Goal: Task Accomplishment & Management: Manage account settings

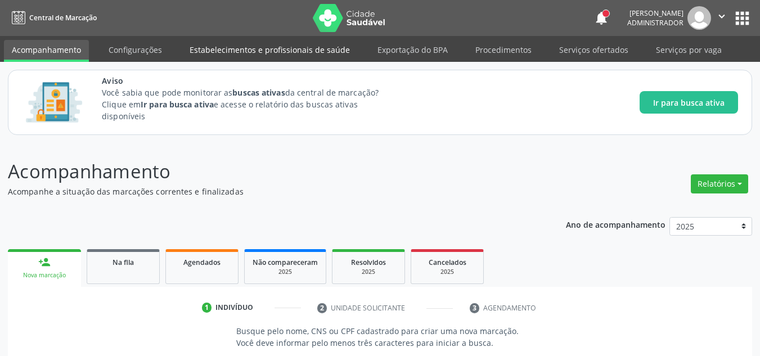
click at [228, 47] on link "Estabelecimentos e profissionais de saúde" at bounding box center [270, 50] width 176 height 20
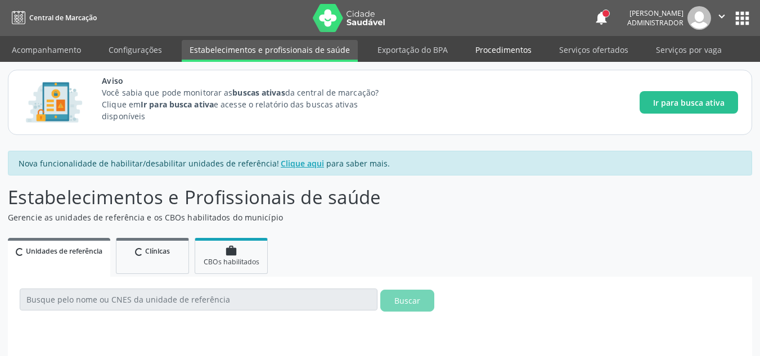
click at [496, 48] on link "Procedimentos" at bounding box center [504, 50] width 72 height 20
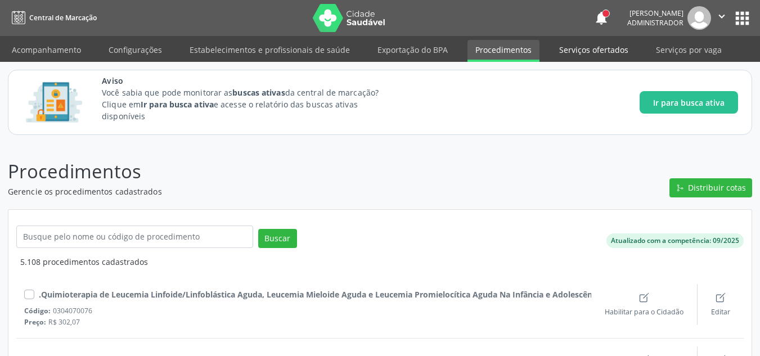
click at [601, 57] on link "Serviços ofertados" at bounding box center [593, 50] width 85 height 20
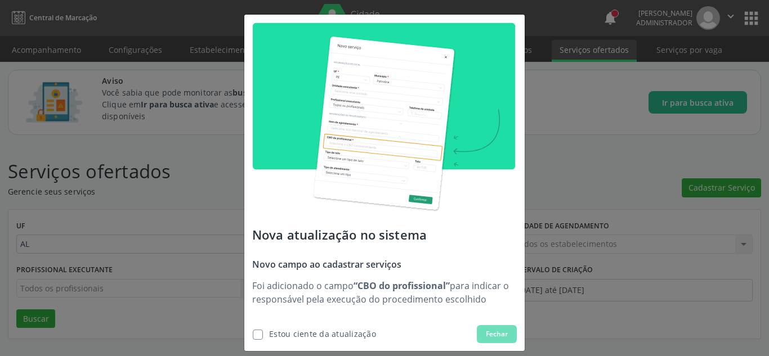
click at [47, 48] on div "Nova atualização no sistema Novo campo ao cadastrar serviços Foi adicionado o c…" at bounding box center [384, 178] width 769 height 356
click at [338, 340] on span "Estou ciente da atualização" at bounding box center [314, 334] width 124 height 18
checkbox input "true"
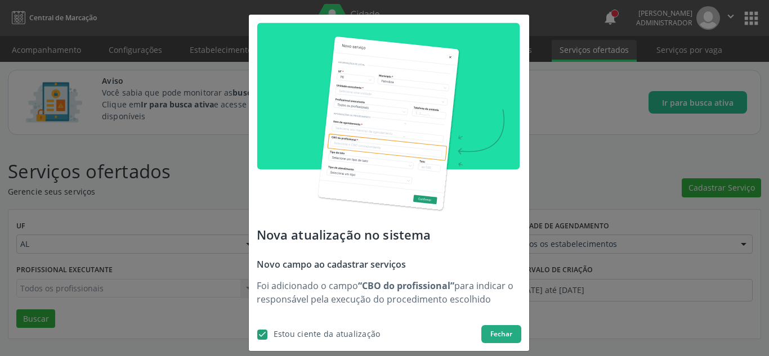
click at [490, 329] on span "Fechar" at bounding box center [501, 334] width 22 height 10
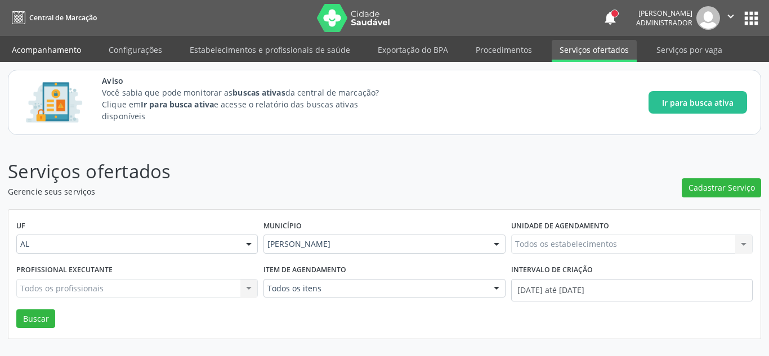
click at [51, 51] on link "Acompanhamento" at bounding box center [46, 50] width 85 height 20
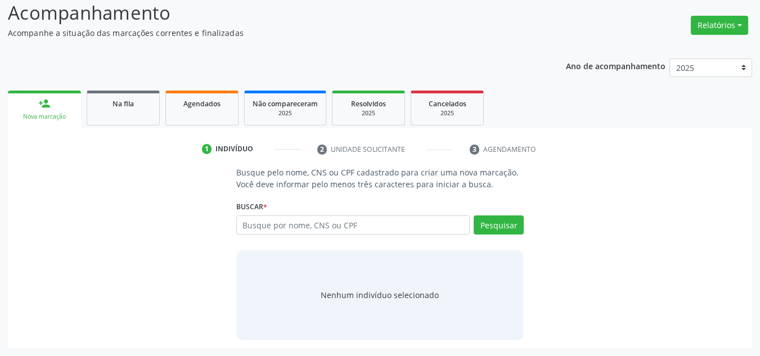
scroll to position [102, 0]
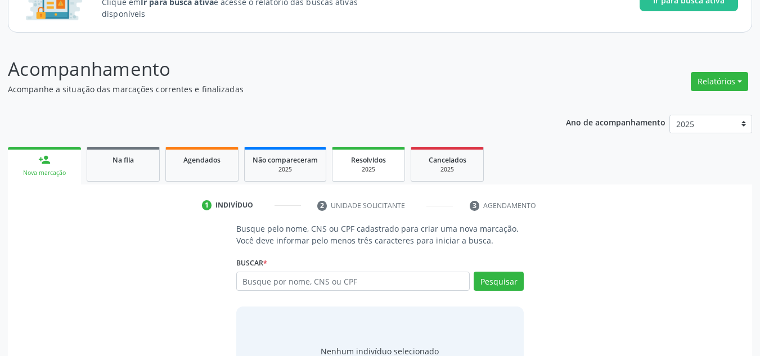
click at [396, 158] on div "Resolvidos" at bounding box center [368, 160] width 56 height 12
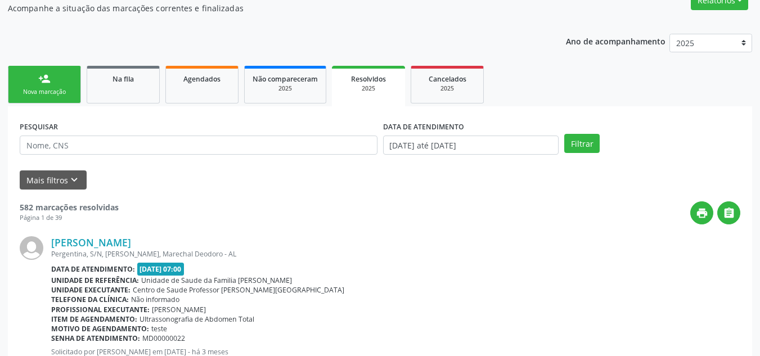
scroll to position [225, 0]
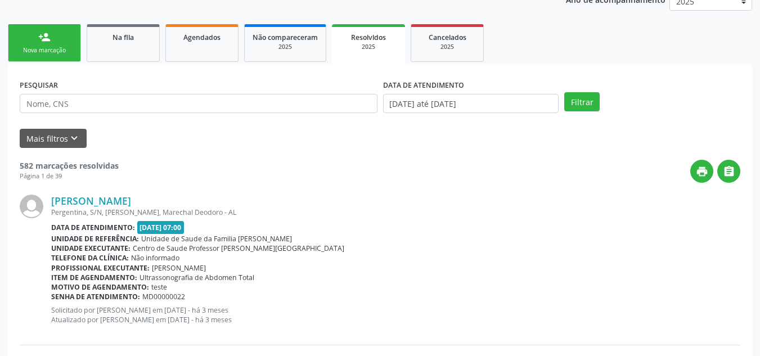
drag, startPoint x: 129, startPoint y: 53, endPoint x: 236, endPoint y: 142, distance: 138.6
click at [129, 52] on link "Na fila" at bounding box center [123, 43] width 73 height 38
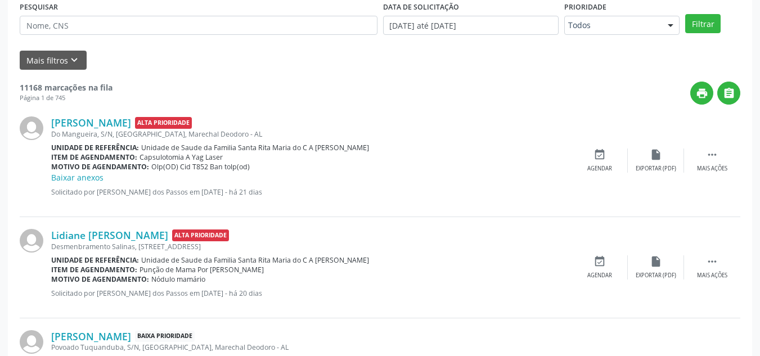
scroll to position [338, 0]
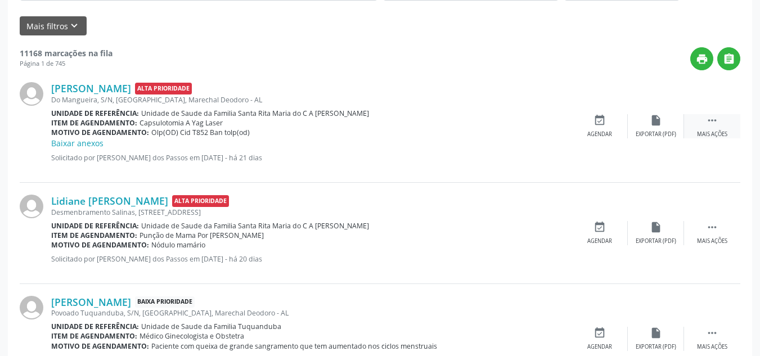
click at [711, 124] on icon "" at bounding box center [712, 120] width 12 height 12
click at [665, 123] on div "edit Editar" at bounding box center [656, 126] width 56 height 24
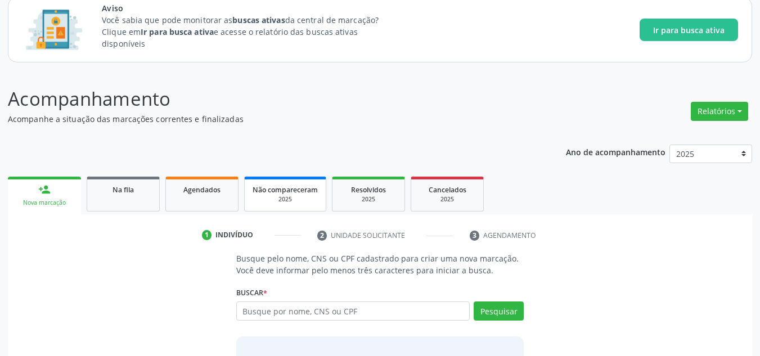
scroll to position [159, 0]
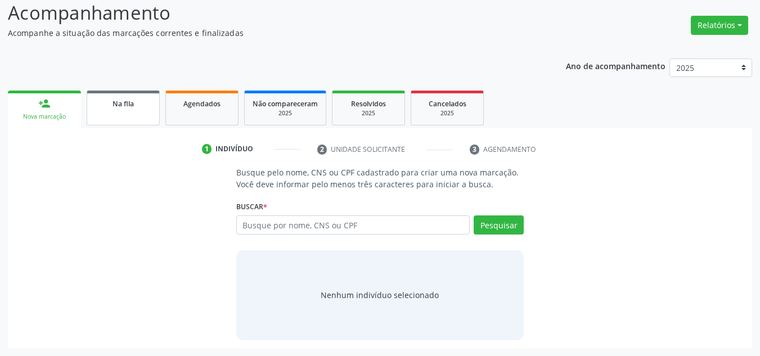
click at [141, 107] on div "Na fila" at bounding box center [123, 103] width 56 height 12
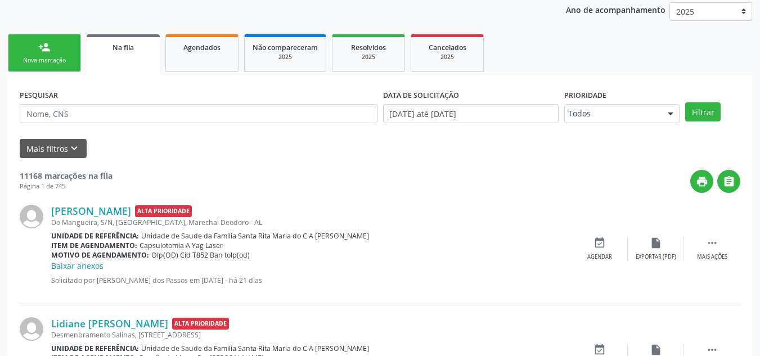
scroll to position [496, 0]
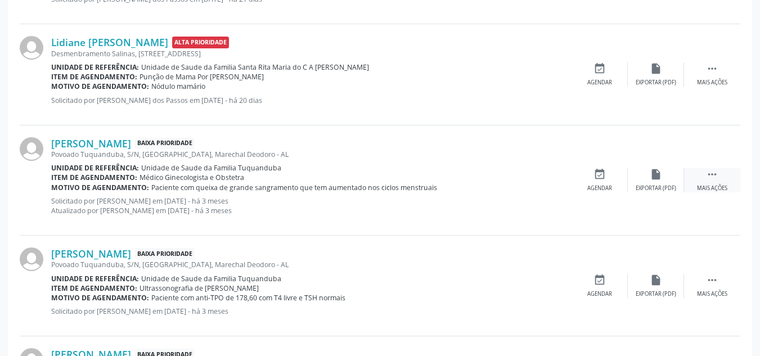
click at [703, 178] on div " Mais ações" at bounding box center [712, 180] width 56 height 24
click at [655, 179] on icon "edit" at bounding box center [656, 174] width 12 height 12
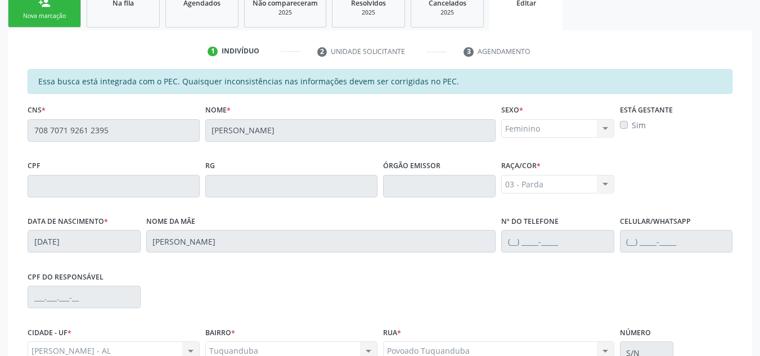
scroll to position [383, 0]
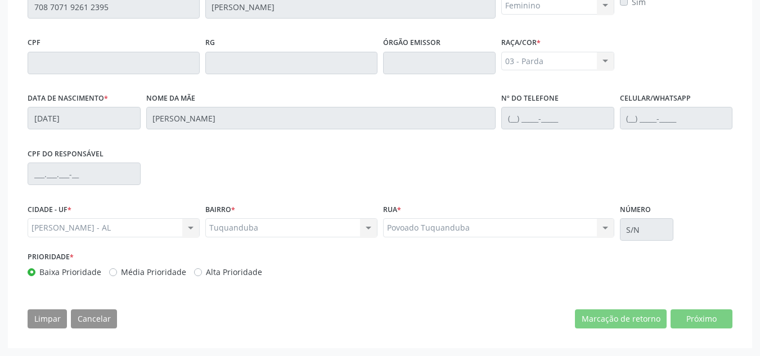
click at [609, 228] on div "Povoado Tuquanduba Povoado Tuquanduba Nenhum resultado encontrado para: " " Não…" at bounding box center [498, 227] width 231 height 19
click at [121, 270] on label "Média Prioridade" at bounding box center [153, 272] width 65 height 12
click at [112, 270] on input "Média Prioridade" at bounding box center [113, 271] width 8 height 10
radio input "true"
click at [45, 272] on label "Baixa Prioridade" at bounding box center [70, 272] width 62 height 12
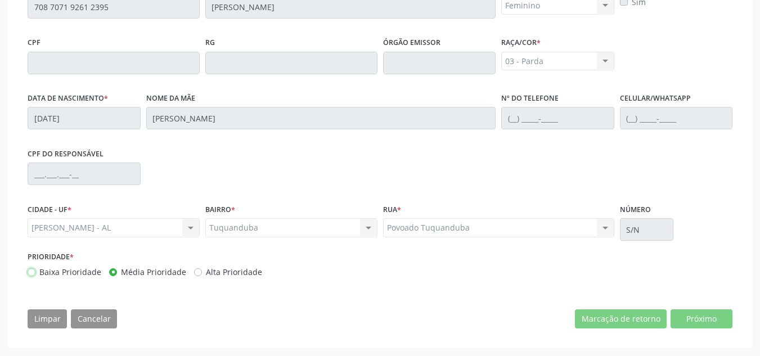
click at [35, 272] on input "Baixa Prioridade" at bounding box center [32, 271] width 8 height 10
radio input "true"
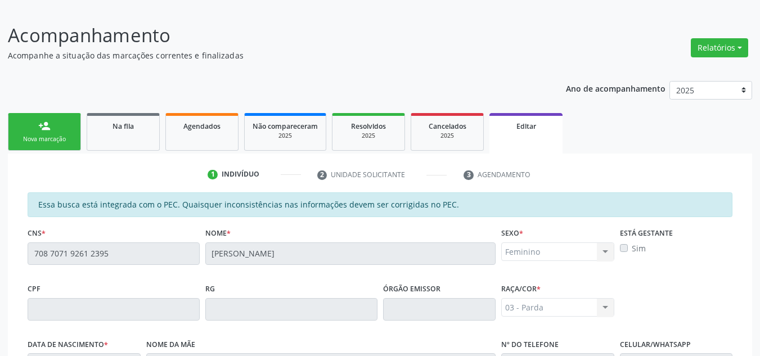
scroll to position [270, 0]
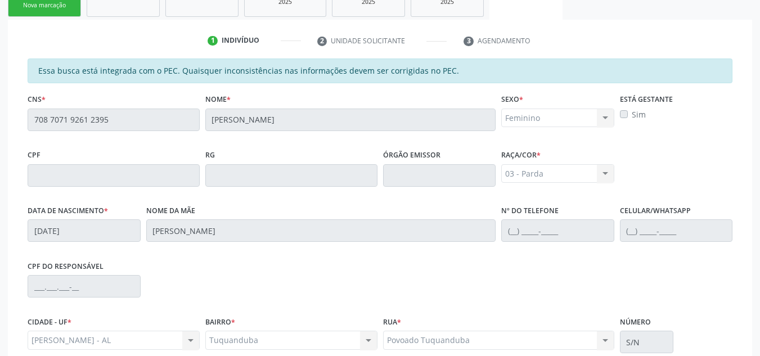
click at [533, 165] on div "03 - [MEDICAL_DATA] 01 - Branca 02 - Preta 04 - [GEOGRAPHIC_DATA] 03 - [MEDICAL…" at bounding box center [557, 173] width 113 height 19
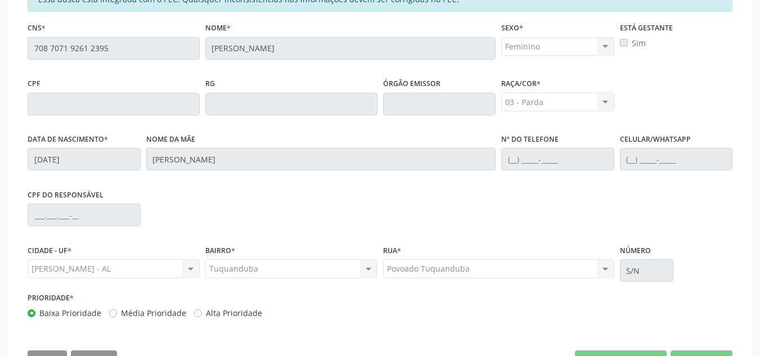
scroll to position [383, 0]
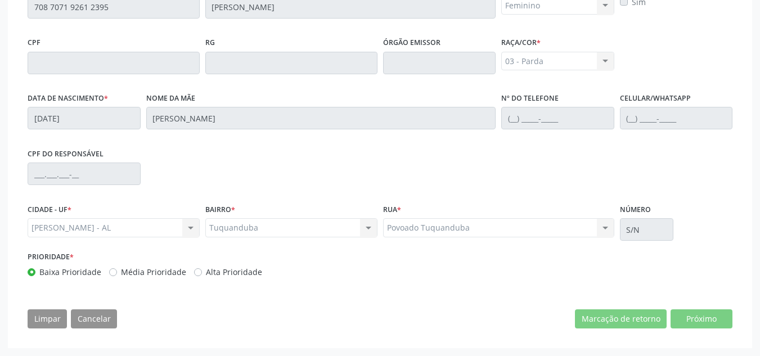
click at [121, 273] on label "Média Prioridade" at bounding box center [153, 272] width 65 height 12
click at [113, 273] on input "Média Prioridade" at bounding box center [113, 271] width 8 height 10
radio input "true"
click at [39, 273] on label "Baixa Prioridade" at bounding box center [70, 272] width 62 height 12
click at [33, 273] on input "Baixa Prioridade" at bounding box center [32, 271] width 8 height 10
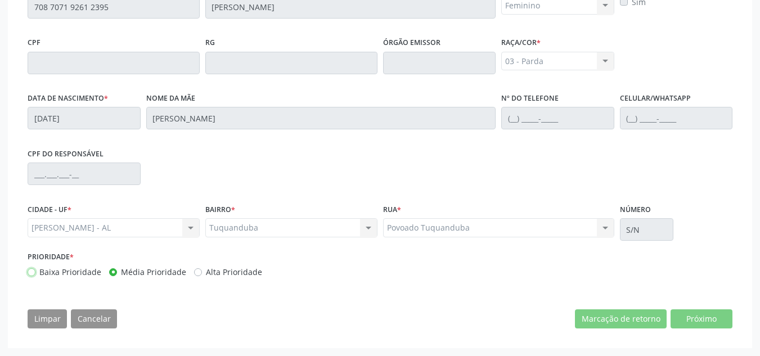
radio input "true"
click at [115, 320] on div "Limpar Cancelar Marcação de retorno Próximo" at bounding box center [380, 318] width 705 height 19
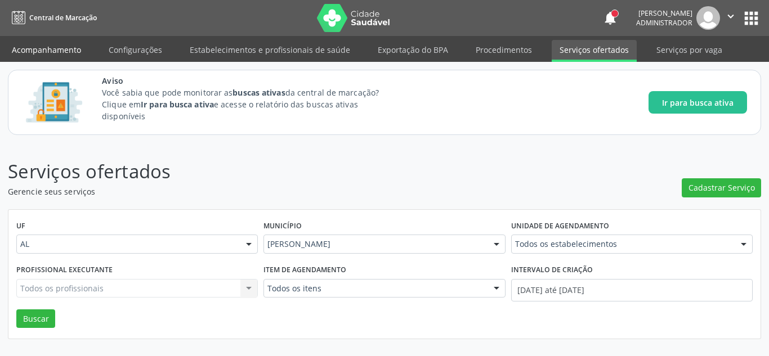
click at [36, 38] on ul "Acompanhamento Configurações Estabelecimentos e profissionais de saúde Exportaç…" at bounding box center [384, 49] width 769 height 26
click at [38, 50] on link "Acompanhamento" at bounding box center [46, 50] width 85 height 20
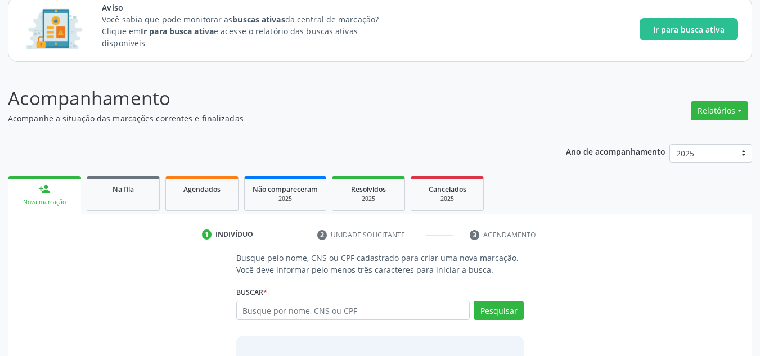
scroll to position [159, 0]
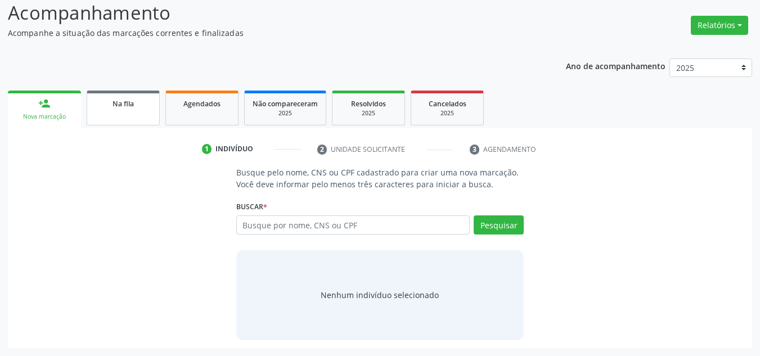
click at [134, 106] on span "Na fila" at bounding box center [123, 104] width 21 height 10
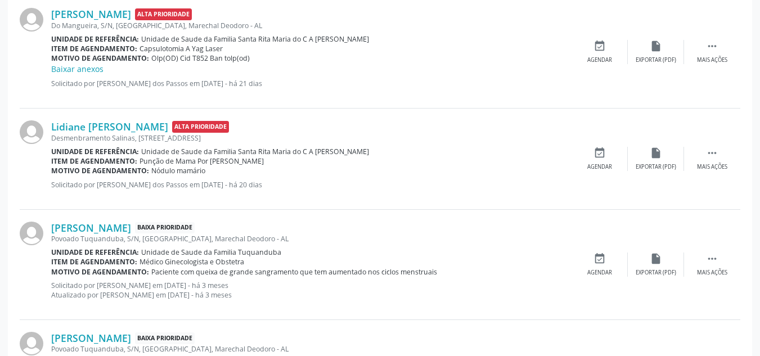
scroll to position [440, 0]
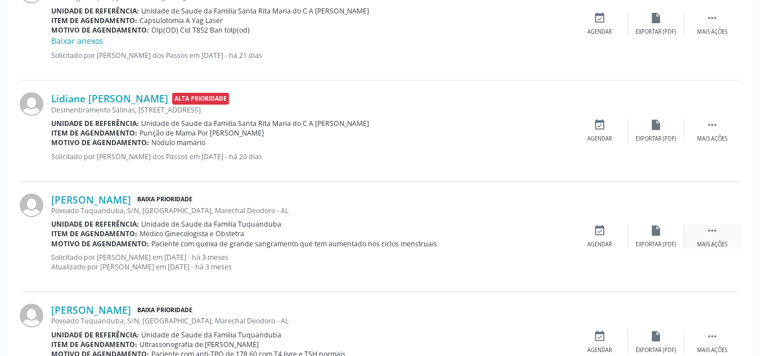
click at [708, 230] on icon "" at bounding box center [712, 230] width 12 height 12
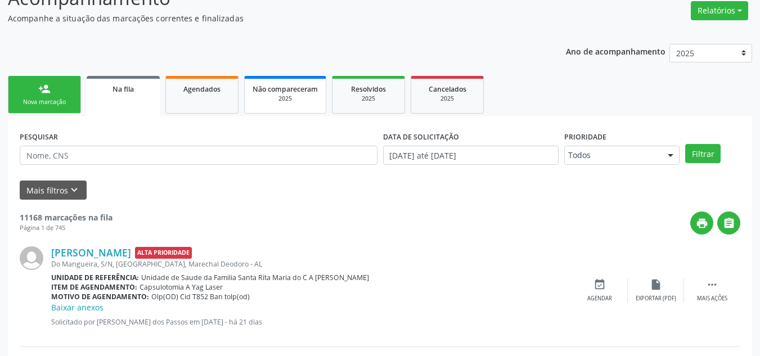
scroll to position [0, 0]
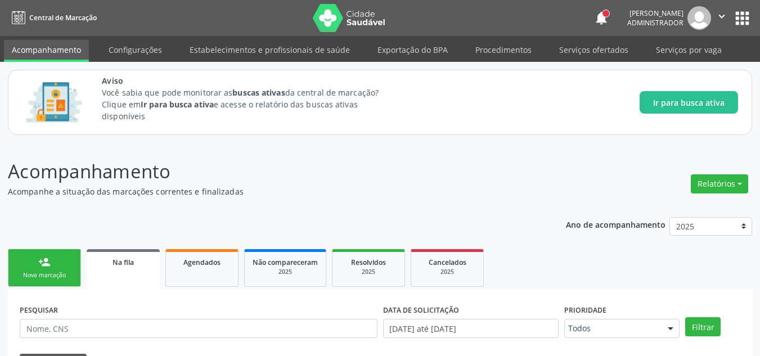
click at [48, 281] on link "person_add Nova marcação" at bounding box center [44, 268] width 73 height 38
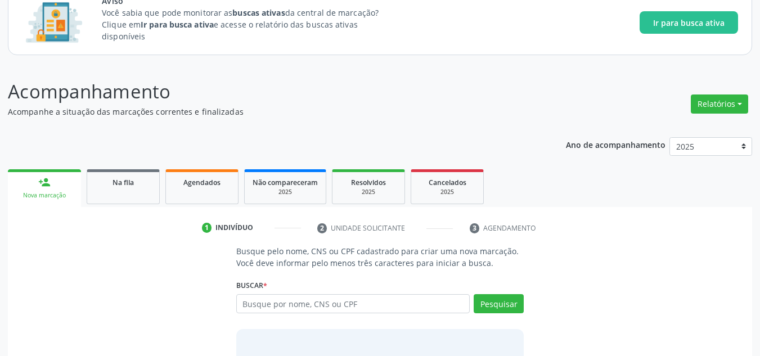
scroll to position [159, 0]
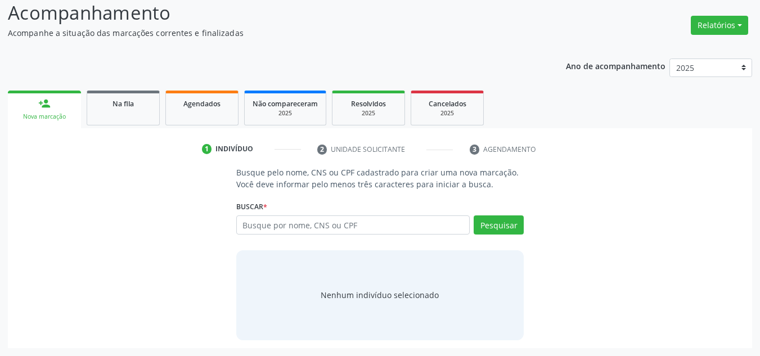
click at [44, 110] on link "person_add Nova marcação" at bounding box center [44, 110] width 73 height 38
click at [131, 108] on div "Na fila" at bounding box center [123, 103] width 56 height 12
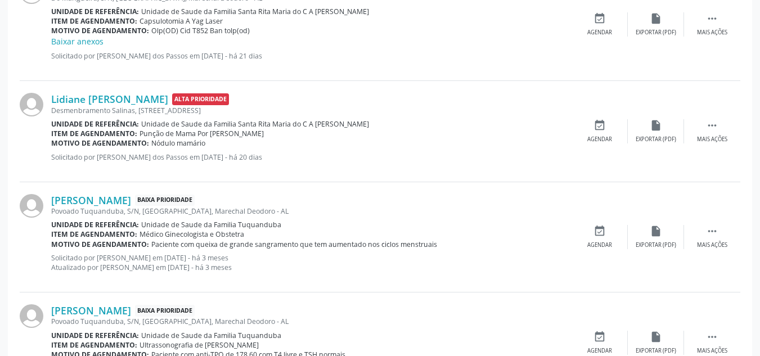
scroll to position [440, 0]
click at [707, 238] on div " Mais ações" at bounding box center [712, 236] width 56 height 24
click at [648, 240] on div "edit Editar" at bounding box center [656, 236] width 56 height 24
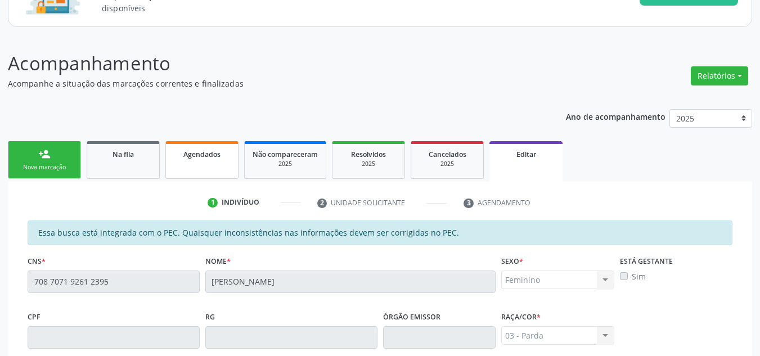
scroll to position [0, 0]
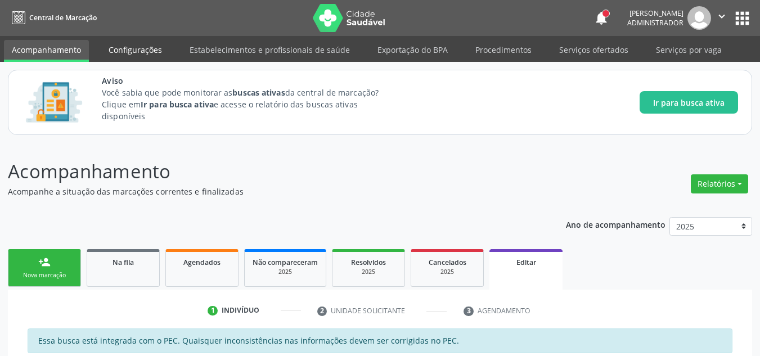
click at [114, 59] on link "Configurações" at bounding box center [135, 50] width 69 height 20
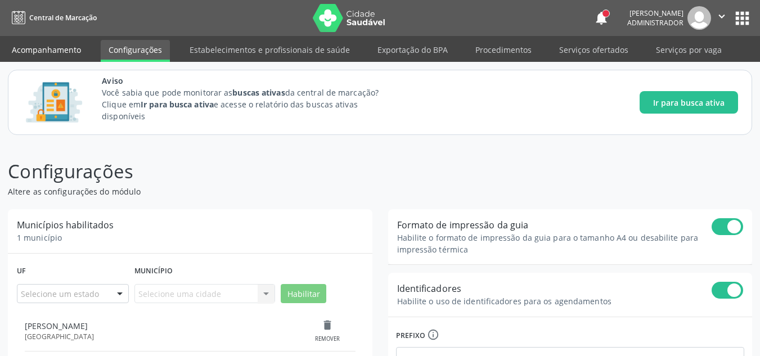
click at [48, 51] on link "Acompanhamento" at bounding box center [46, 50] width 85 height 20
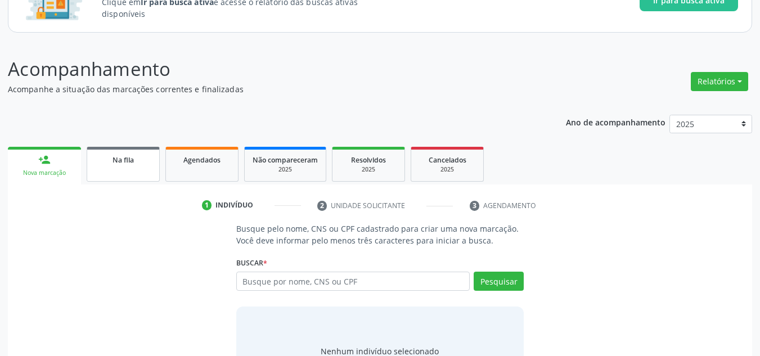
click at [131, 165] on link "Na fila" at bounding box center [123, 164] width 73 height 35
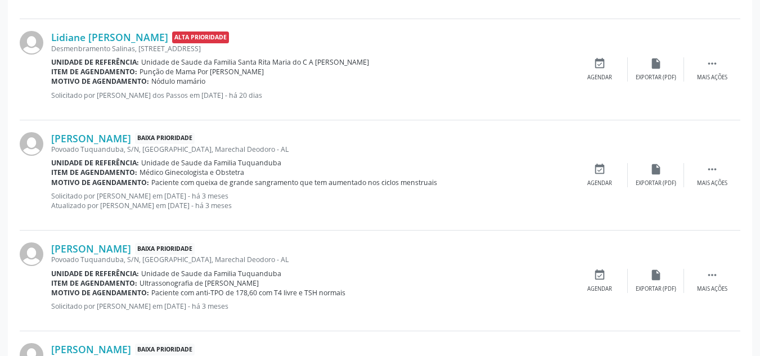
scroll to position [502, 0]
click at [708, 171] on icon "" at bounding box center [712, 169] width 12 height 12
click at [650, 168] on icon "edit" at bounding box center [656, 169] width 12 height 12
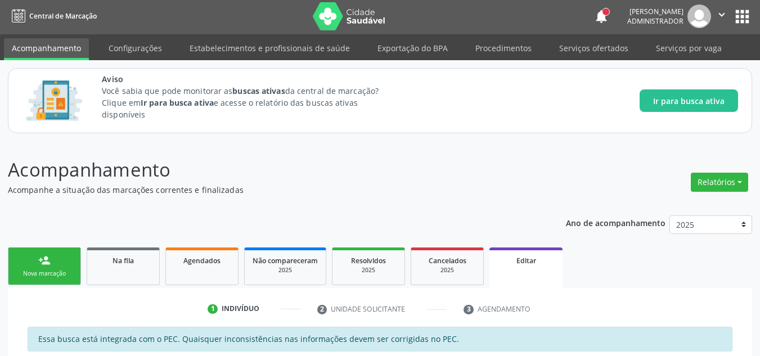
scroll to position [383, 0]
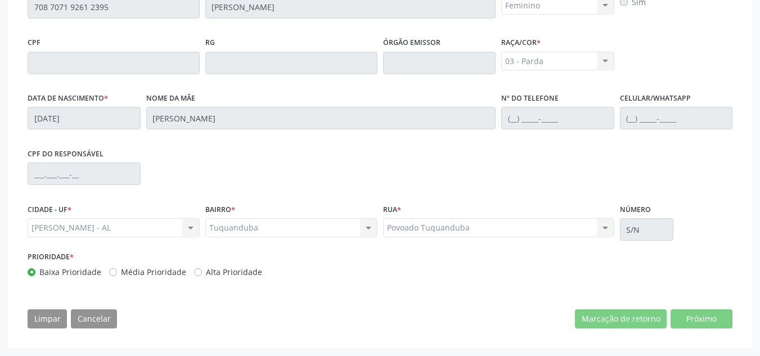
click at [280, 223] on div "Tuquanduba Tuquanduba Nenhum resultado encontrado para: " " Não há nenhuma opçã…" at bounding box center [291, 227] width 172 height 19
click at [280, 228] on div "Tuquanduba Tuquanduba Nenhum resultado encontrado para: " " Não há nenhuma opçã…" at bounding box center [291, 227] width 172 height 19
drag, startPoint x: 280, startPoint y: 228, endPoint x: 183, endPoint y: 250, distance: 99.7
click at [277, 227] on div "Tuquanduba Tuquanduba Nenhum resultado encontrado para: " " Não há nenhuma opçã…" at bounding box center [291, 227] width 172 height 19
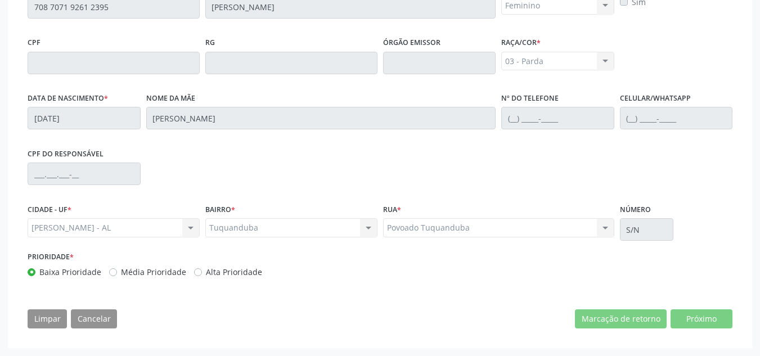
click at [156, 231] on div "[PERSON_NAME] - AL Marechal Deodoro - AL Nenhum resultado encontrado para: " " …" at bounding box center [114, 227] width 172 height 19
click at [157, 230] on div "[PERSON_NAME] - AL Marechal Deodoro - AL Nenhum resultado encontrado para: " " …" at bounding box center [114, 227] width 172 height 19
drag, startPoint x: 157, startPoint y: 230, endPoint x: 136, endPoint y: 244, distance: 25.6
click at [157, 229] on div "[PERSON_NAME] - AL Marechal Deodoro - AL Nenhum resultado encontrado para: " " …" at bounding box center [114, 227] width 172 height 19
click at [121, 271] on label "Média Prioridade" at bounding box center [153, 272] width 65 height 12
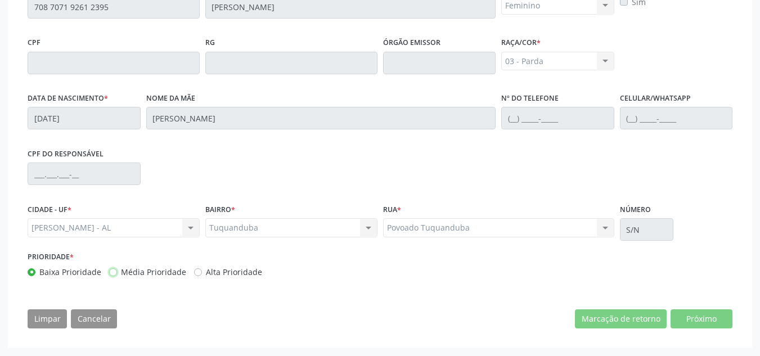
click at [113, 271] on input "Média Prioridade" at bounding box center [113, 271] width 8 height 10
radio input "true"
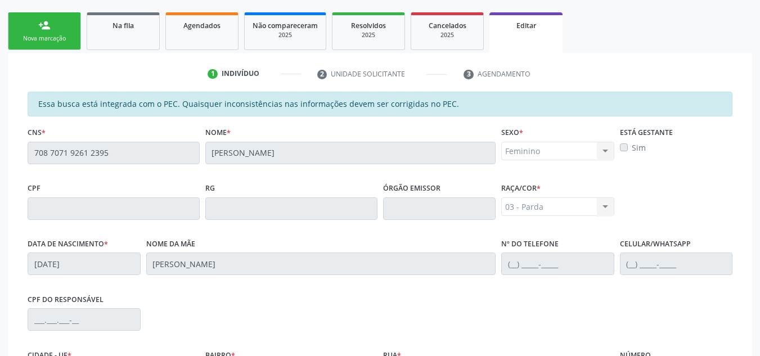
scroll to position [214, 0]
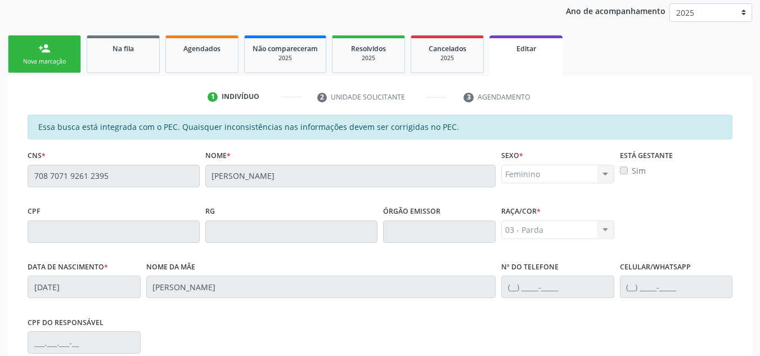
click at [547, 155] on div "Sexo * Feminino Masculino Feminino Nenhum resultado encontrado para: " " Não há…" at bounding box center [557, 165] width 113 height 36
click at [548, 169] on div "Feminino Masculino Feminino Nenhum resultado encontrado para: " " Não há nenhum…" at bounding box center [557, 174] width 113 height 19
click at [549, 169] on div "Feminino Masculino Feminino Nenhum resultado encontrado para: " " Não há nenhum…" at bounding box center [557, 174] width 113 height 19
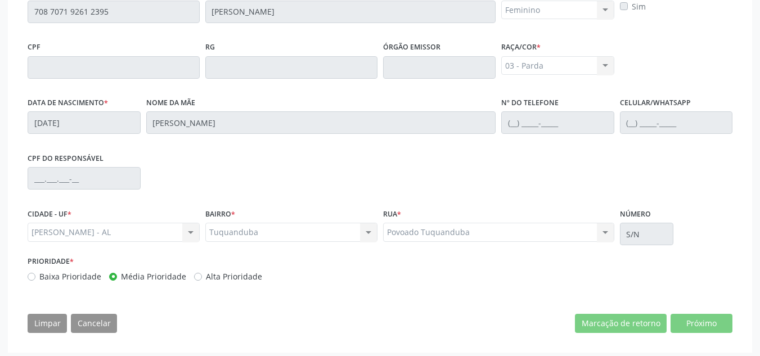
scroll to position [383, 0]
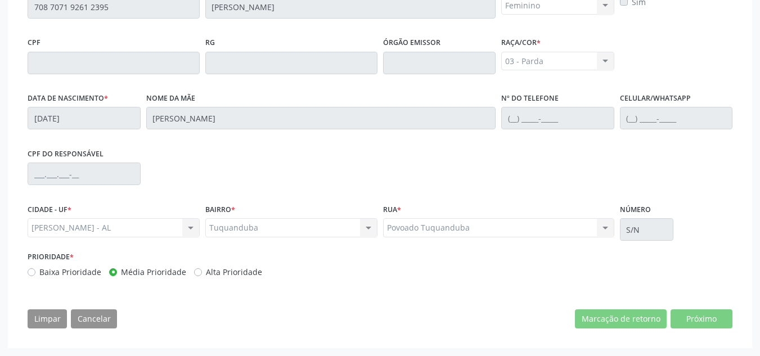
drag, startPoint x: 750, startPoint y: 294, endPoint x: 727, endPoint y: 314, distance: 30.3
click at [734, 305] on div "1 Indivíduo 2 Unidade solicitante 3 Agendamento Essa busca está integrada com o…" at bounding box center [380, 127] width 744 height 441
click at [39, 271] on label "Baixa Prioridade" at bounding box center [70, 272] width 62 height 12
click at [32, 271] on input "Baixa Prioridade" at bounding box center [32, 271] width 8 height 10
radio input "true"
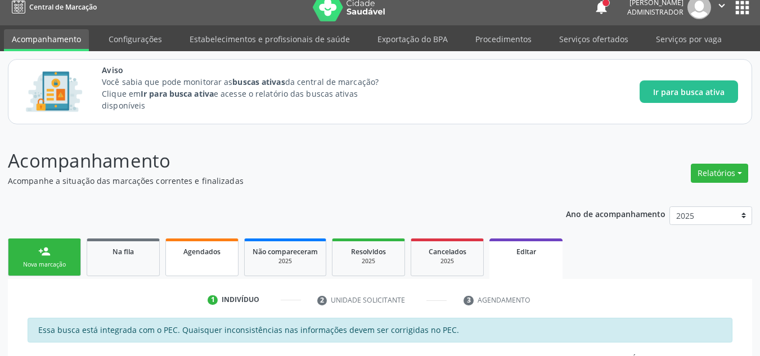
scroll to position [0, 0]
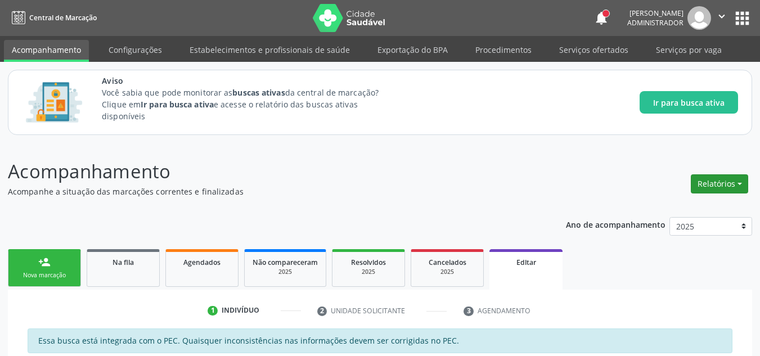
click at [717, 178] on button "Relatórios" at bounding box center [719, 183] width 57 height 19
click at [314, 17] on img at bounding box center [349, 18] width 73 height 28
